Goal: Check status

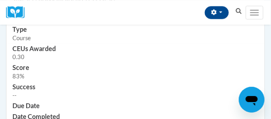
scroll to position [338, 0]
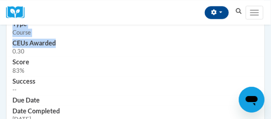
drag, startPoint x: 226, startPoint y: 24, endPoint x: 163, endPoint y: 42, distance: 65.3
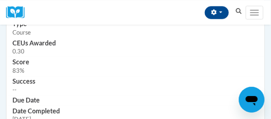
click at [60, 74] on td "Score 83%" at bounding box center [135, 66] width 258 height 19
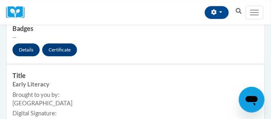
scroll to position [486, 0]
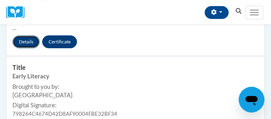
click at [27, 40] on link "Details" at bounding box center [25, 41] width 27 height 13
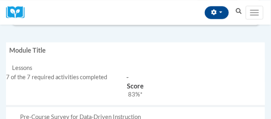
scroll to position [342, 4]
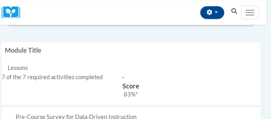
drag, startPoint x: 271, startPoint y: 21, endPoint x: 271, endPoint y: 14, distance: 6.8
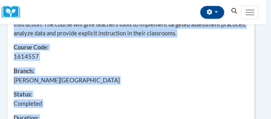
scroll to position [124, 4]
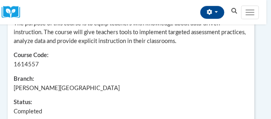
click at [260, 63] on div "Print Back Data-Driven Instruction The purpose of this course is to equip teach…" at bounding box center [131, 110] width 259 height 284
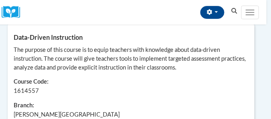
scroll to position [102, 4]
